Goal: Task Accomplishment & Management: Complete application form

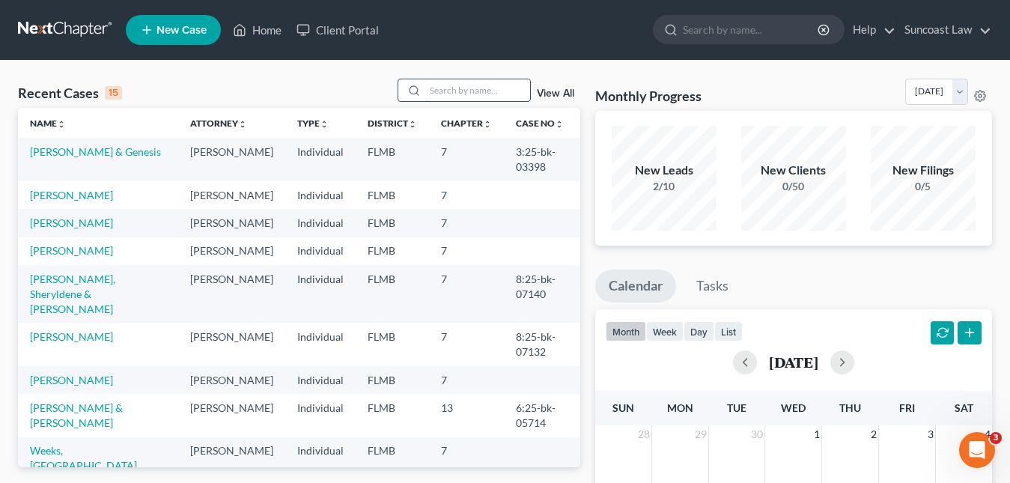
click at [430, 89] on input "search" at bounding box center [477, 90] width 105 height 22
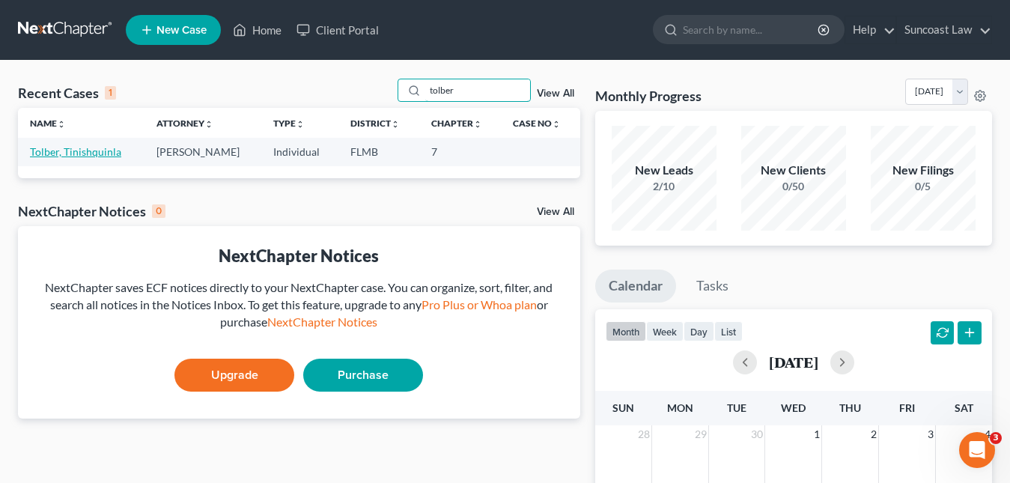
type input "tolber"
click at [112, 150] on link "Tolber, Tinishquinla" at bounding box center [75, 151] width 91 height 13
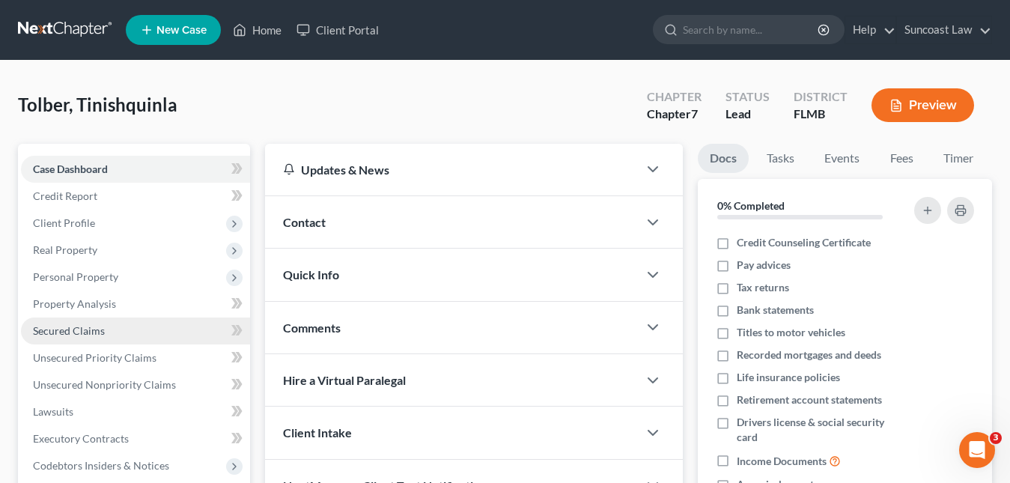
click at [86, 332] on span "Secured Claims" at bounding box center [69, 330] width 72 height 13
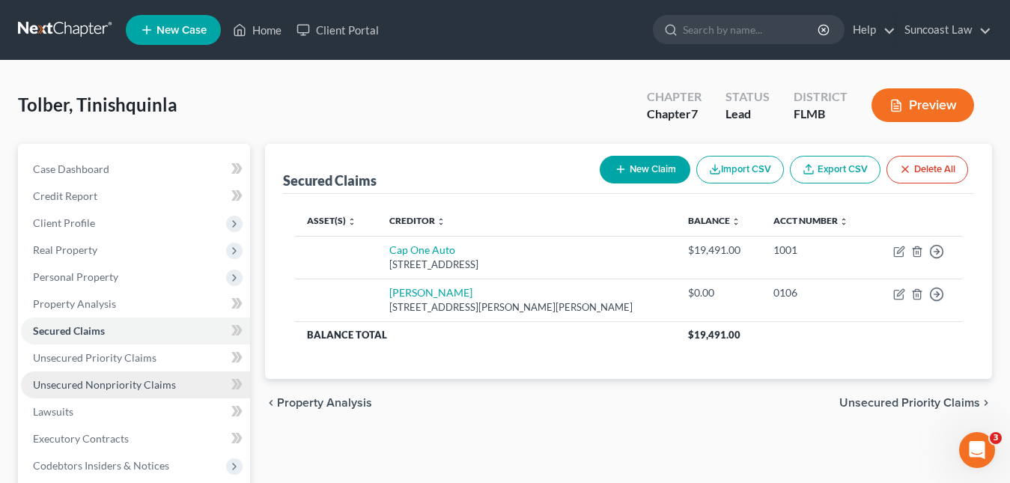
click at [94, 386] on span "Unsecured Nonpriority Claims" at bounding box center [104, 384] width 143 height 13
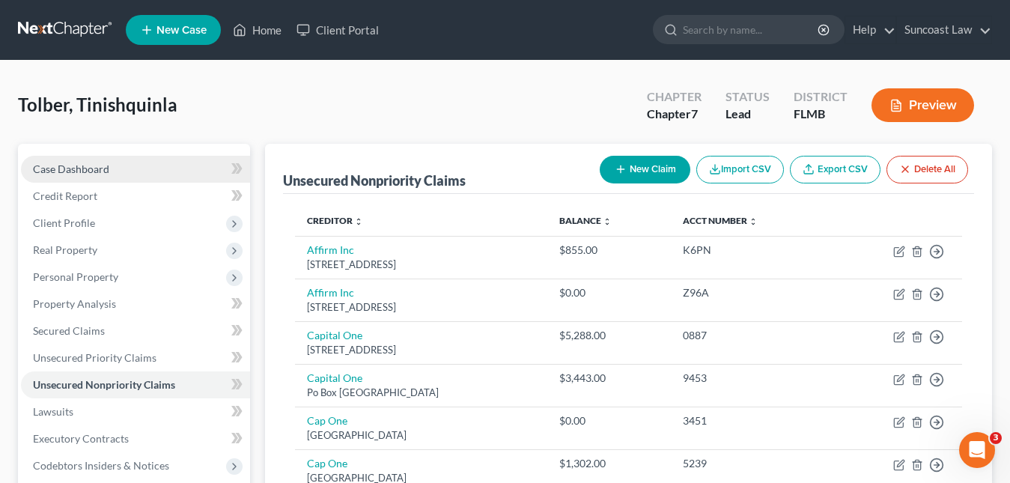
click at [85, 165] on span "Case Dashboard" at bounding box center [71, 168] width 76 height 13
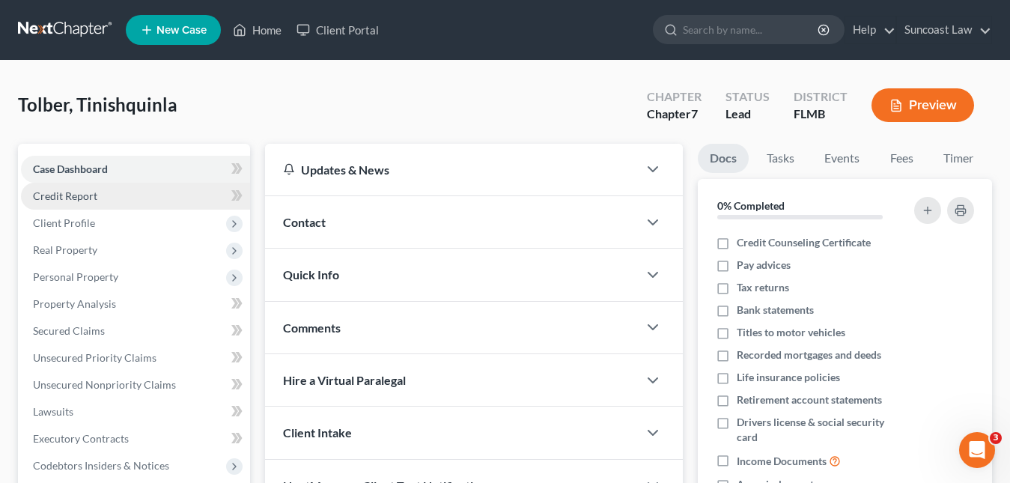
click at [74, 195] on span "Credit Report" at bounding box center [65, 195] width 64 height 13
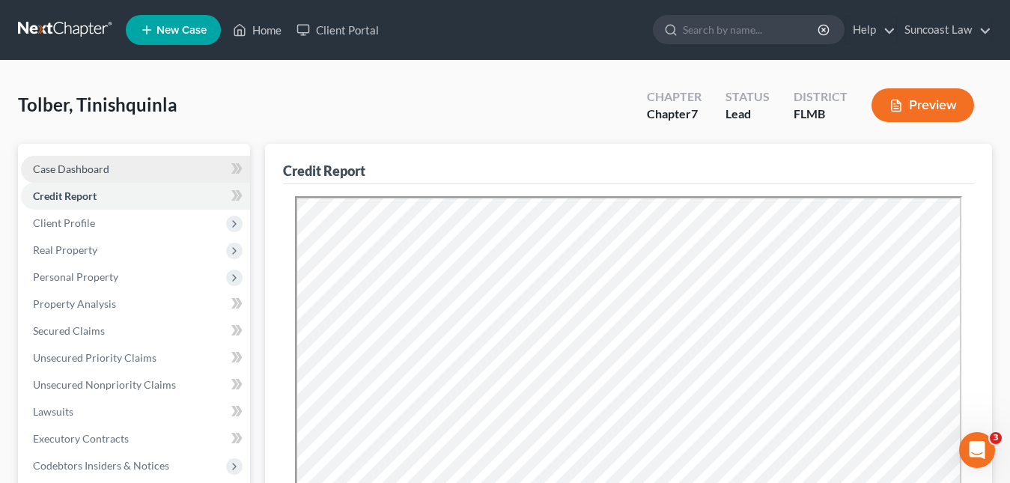
click at [77, 165] on span "Case Dashboard" at bounding box center [71, 168] width 76 height 13
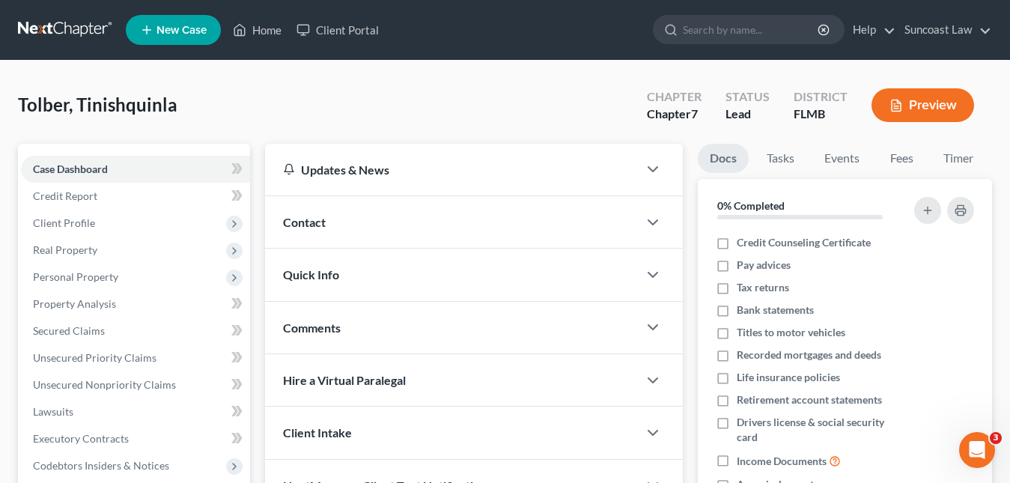
click at [314, 224] on span "Contact" at bounding box center [304, 222] width 43 height 14
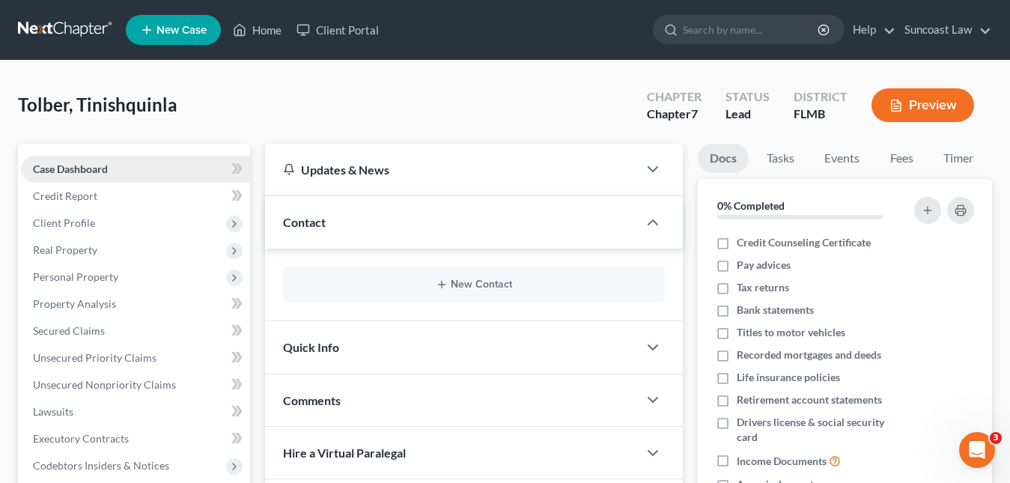
click at [88, 169] on span "Case Dashboard" at bounding box center [70, 168] width 75 height 13
click at [93, 165] on span "Case Dashboard" at bounding box center [70, 168] width 75 height 13
click at [80, 212] on span "Client Profile" at bounding box center [135, 223] width 229 height 27
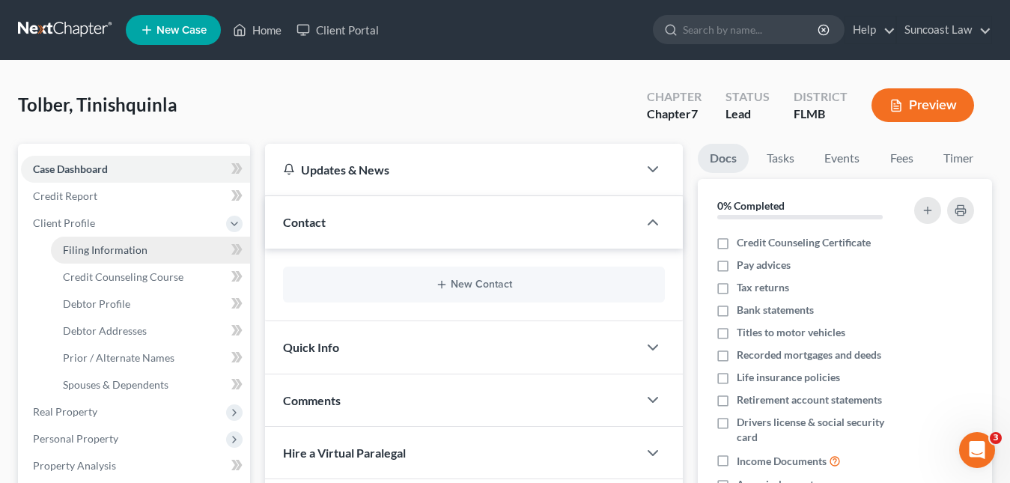
click at [120, 243] on span "Filing Information" at bounding box center [105, 249] width 85 height 13
select select "1"
select select "0"
select select "15"
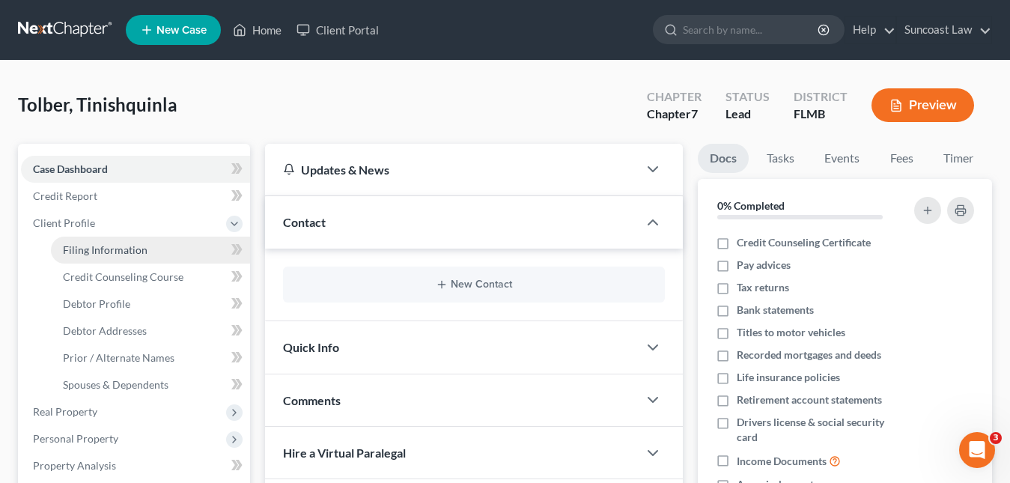
select select "9"
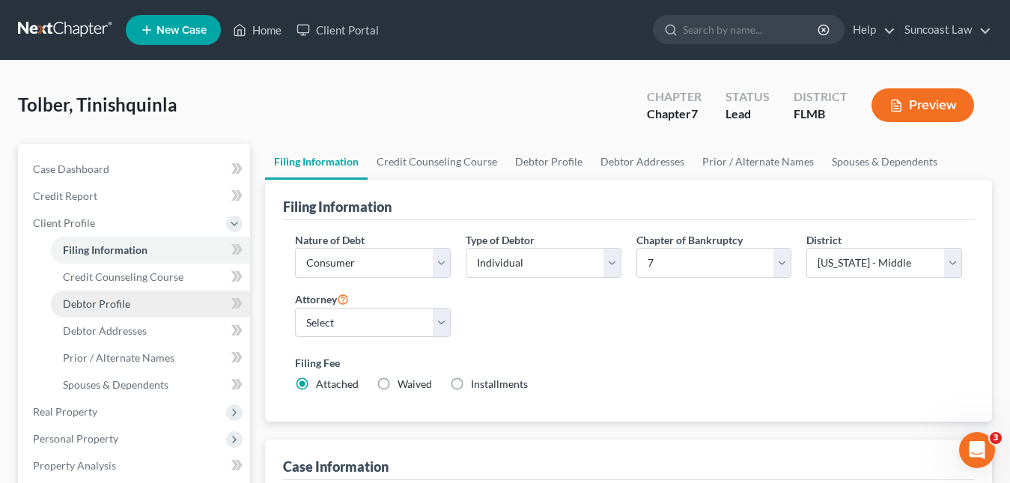
click at [121, 299] on span "Debtor Profile" at bounding box center [96, 303] width 67 height 13
select select "0"
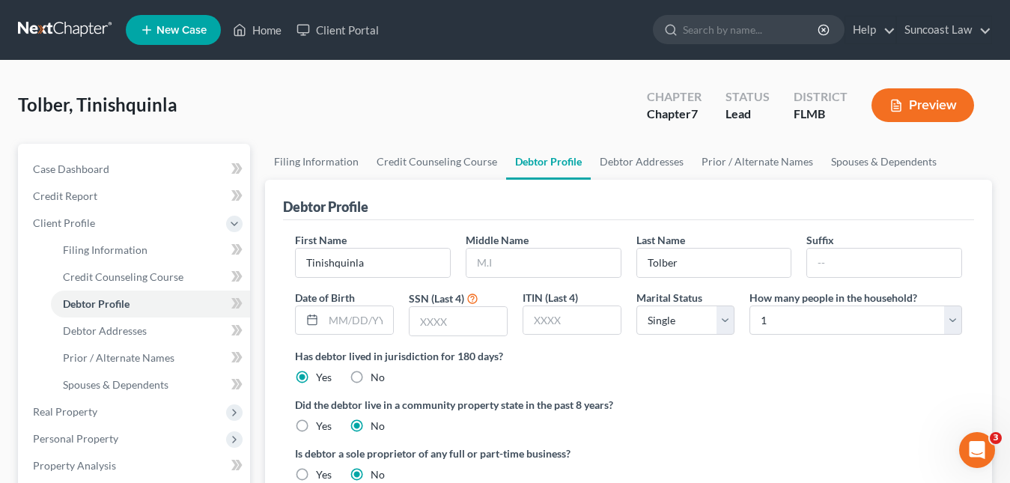
scroll to position [225, 0]
